Goal: Download file/media

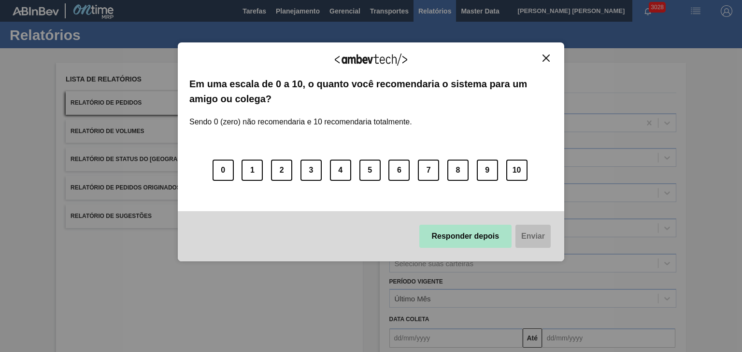
click at [479, 230] on button "Responder depois" at bounding box center [465, 236] width 93 height 23
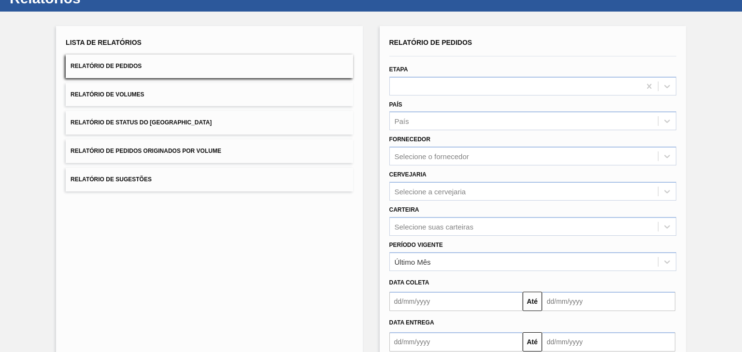
scroll to position [93, 0]
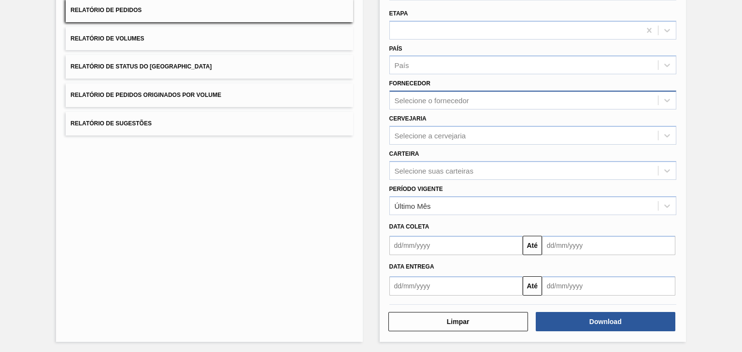
click at [470, 98] on div "Selecione o fornecedor" at bounding box center [524, 101] width 268 height 14
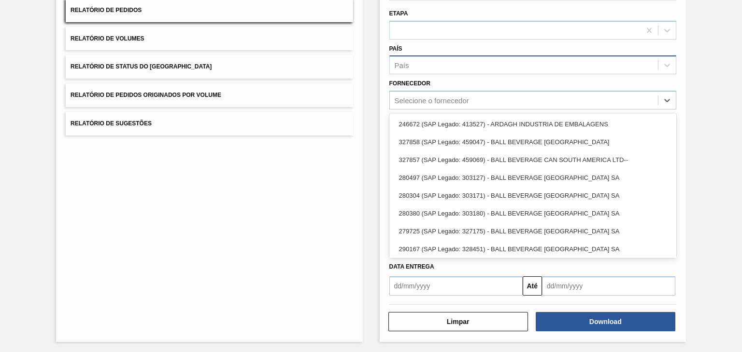
click at [471, 70] on div "País" at bounding box center [524, 65] width 268 height 14
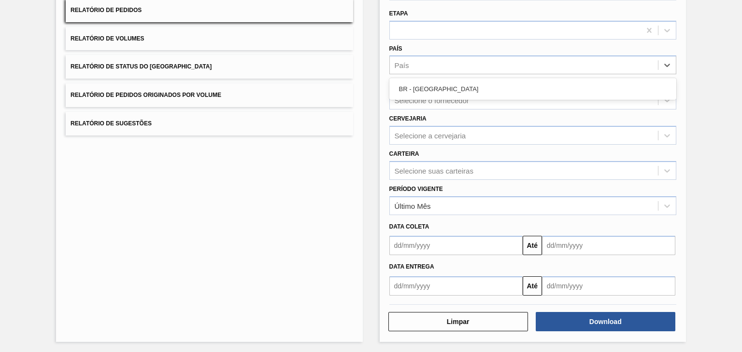
click at [467, 180] on div "Período Vigente Último Mês" at bounding box center [532, 197] width 295 height 35
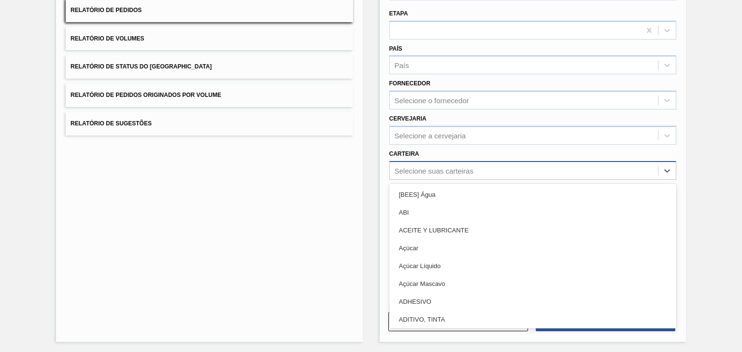
click at [470, 168] on div "Selecione suas carteiras" at bounding box center [434, 171] width 79 height 8
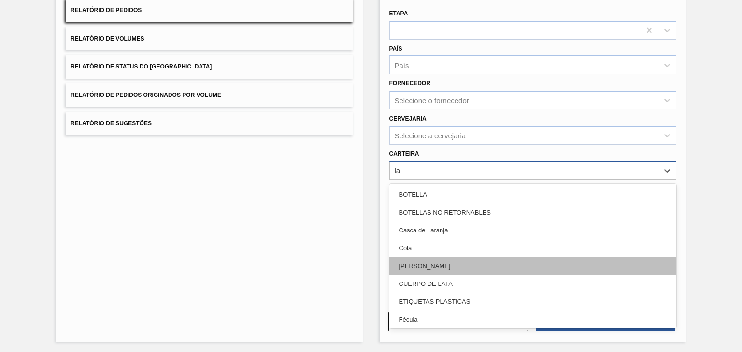
type input "lat"
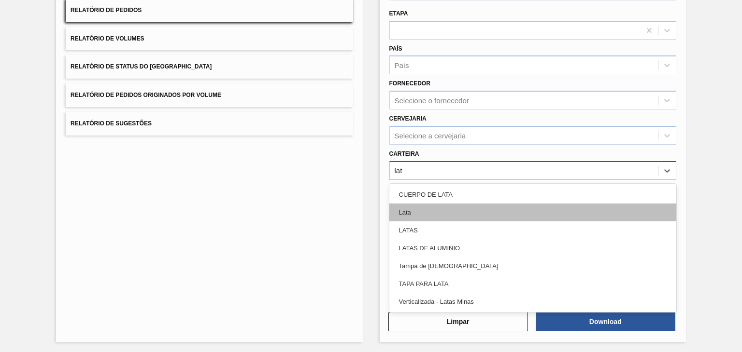
click at [517, 205] on div "Lata" at bounding box center [532, 213] width 287 height 18
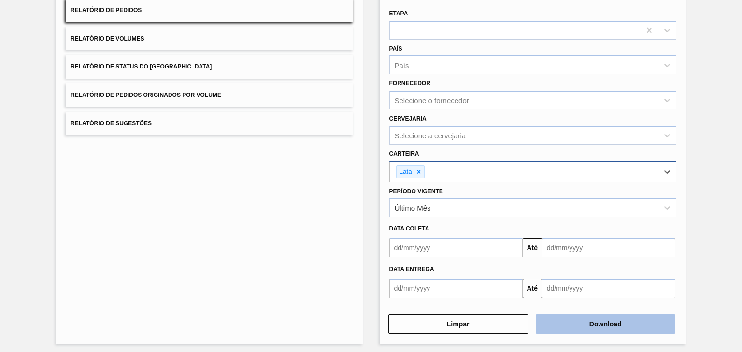
click at [581, 318] on button "Download" at bounding box center [605, 324] width 140 height 19
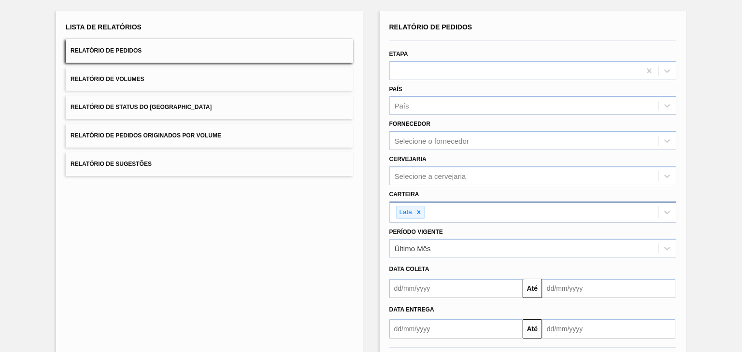
scroll to position [0, 0]
